Goal: Task Accomplishment & Management: Use online tool/utility

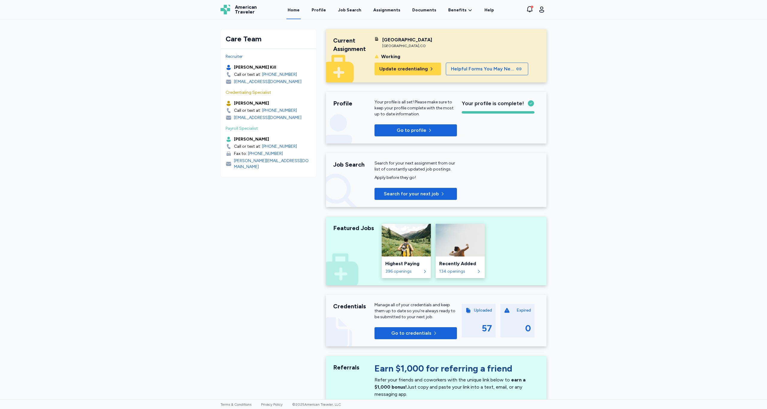
scroll to position [65, 0]
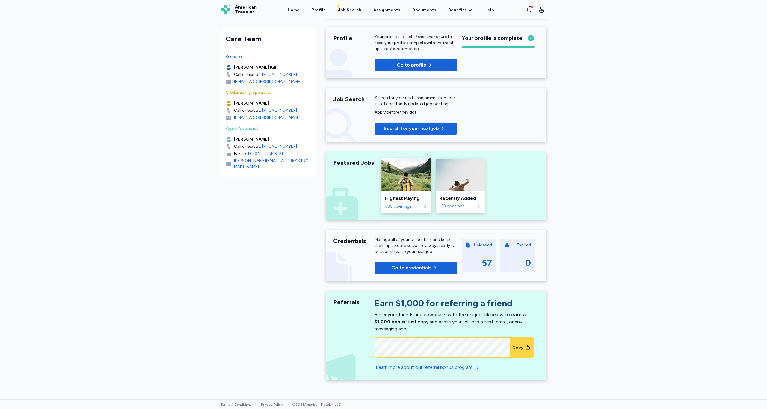
click at [399, 206] on div "395 openings" at bounding box center [403, 206] width 36 height 6
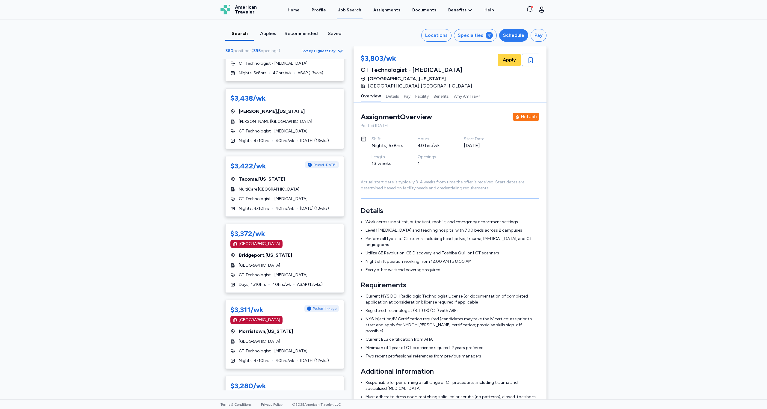
click at [510, 36] on div "Schedule" at bounding box center [513, 35] width 21 height 7
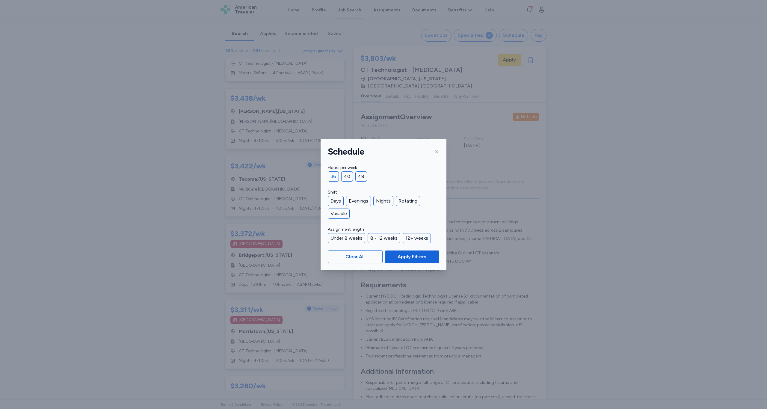
click at [333, 177] on div "36" at bounding box center [333, 176] width 11 height 10
click at [348, 177] on div "40" at bounding box center [347, 176] width 12 height 10
click at [385, 202] on div "Nights" at bounding box center [383, 201] width 20 height 10
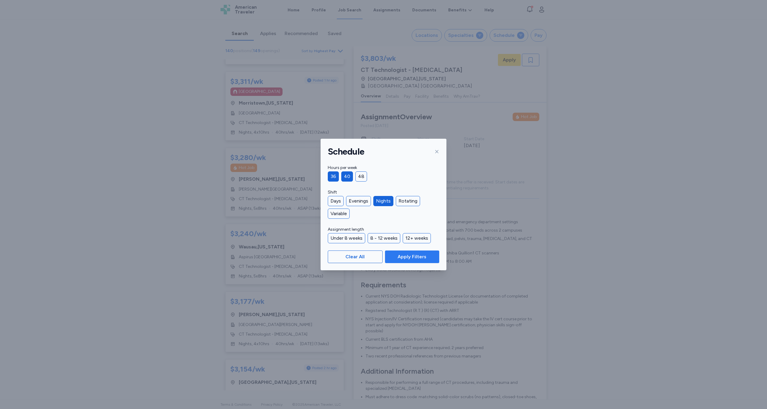
click at [415, 256] on span "Apply Filters" at bounding box center [411, 256] width 29 height 7
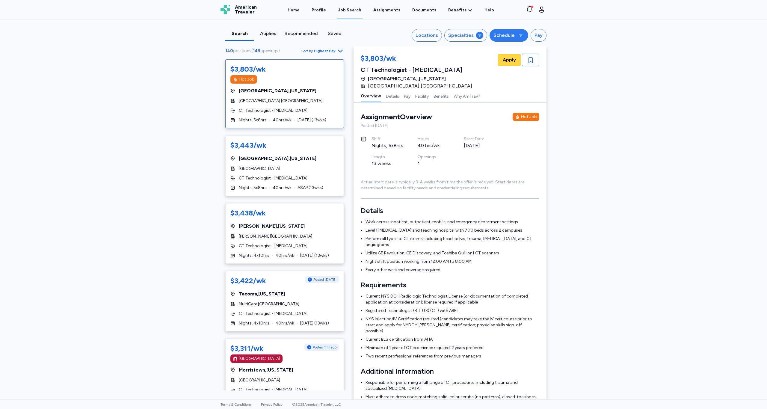
click at [514, 35] on div "Schedule" at bounding box center [503, 35] width 21 height 7
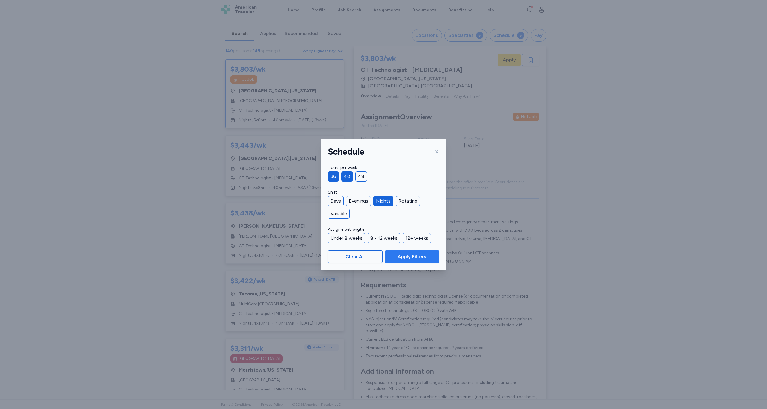
click at [424, 257] on span "Apply Filters" at bounding box center [411, 256] width 29 height 7
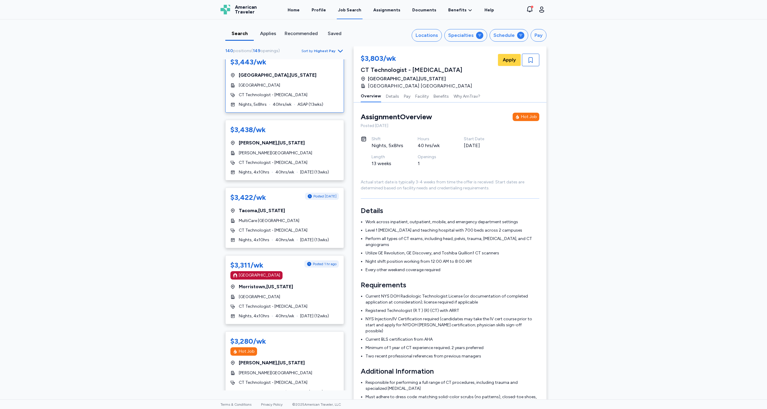
scroll to position [89, 0]
